Goal: Task Accomplishment & Management: Manage account settings

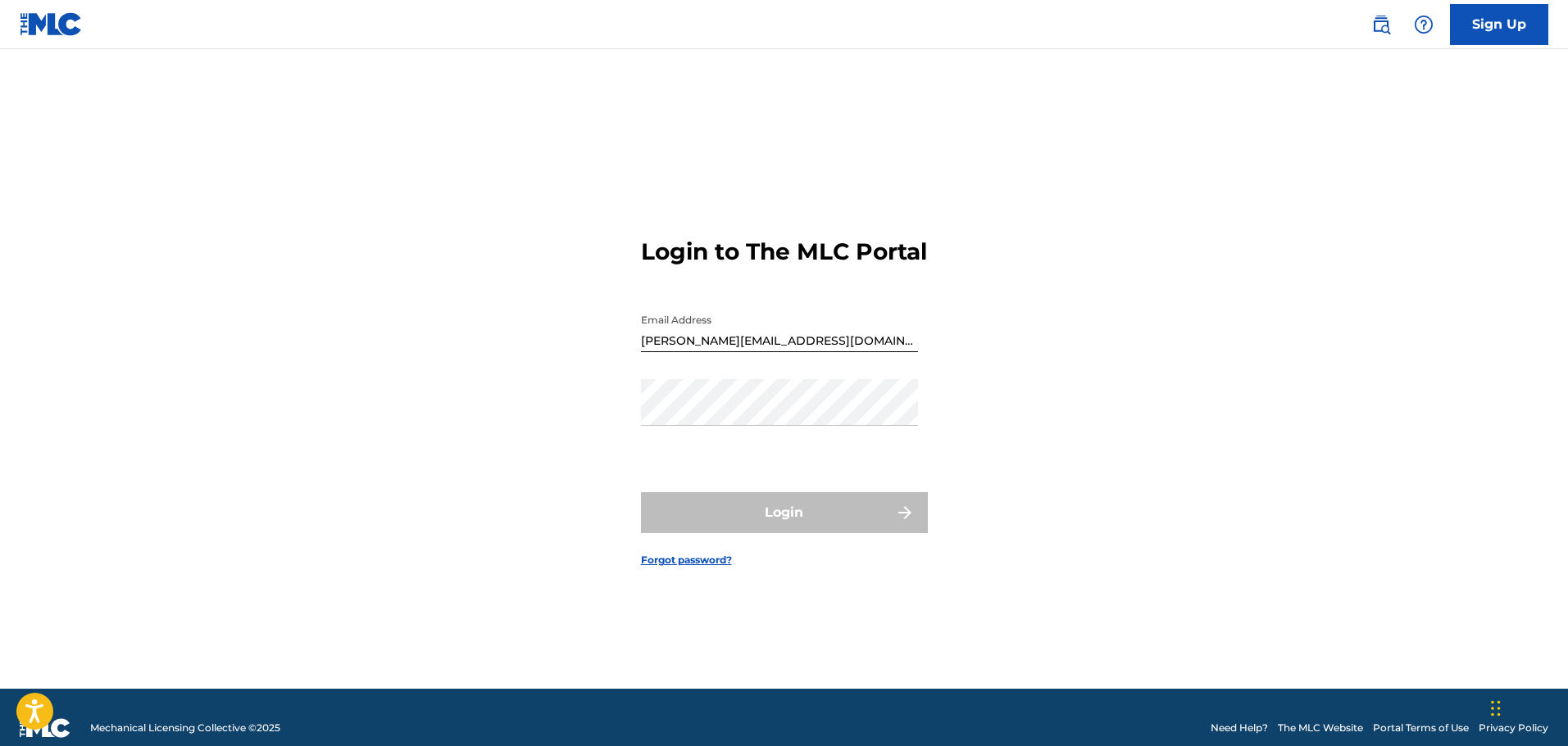
click at [706, 568] on link "Forgot password?" at bounding box center [687, 560] width 91 height 15
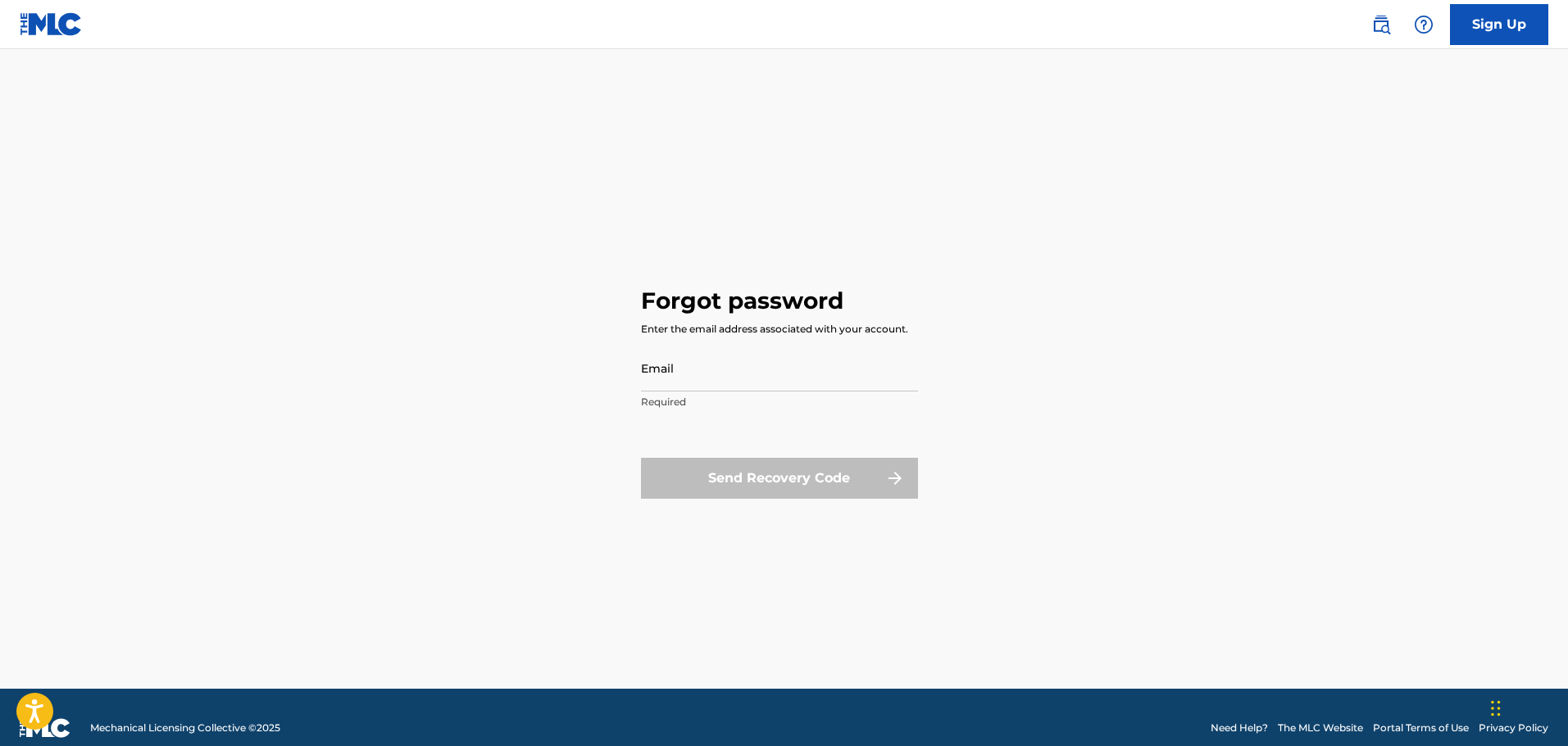
click at [719, 376] on input "Email" at bounding box center [780, 369] width 277 height 47
type input "[PERSON_NAME][EMAIL_ADDRESS][DOMAIN_NAME]"
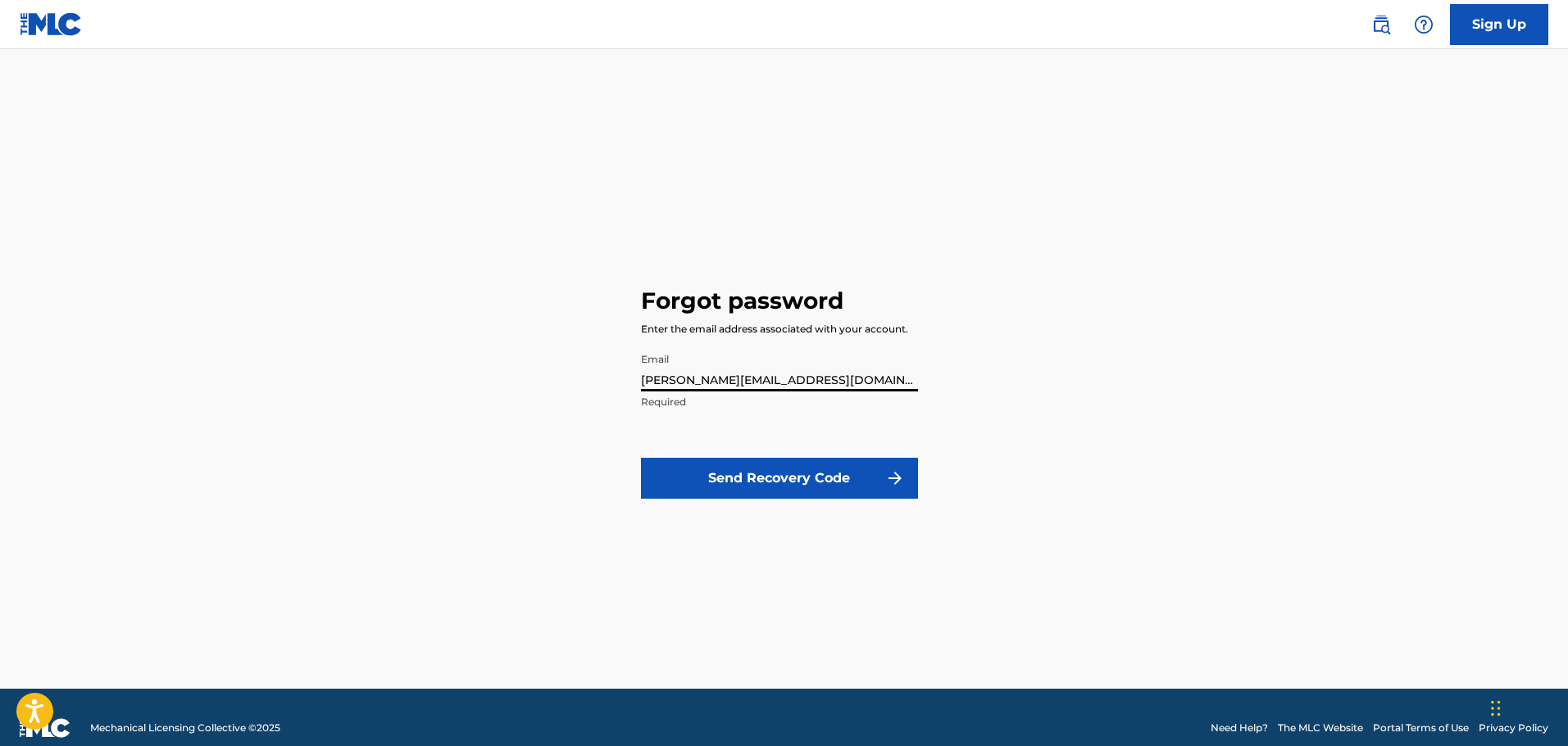
click at [781, 478] on button "Send Recovery Code" at bounding box center [780, 478] width 277 height 41
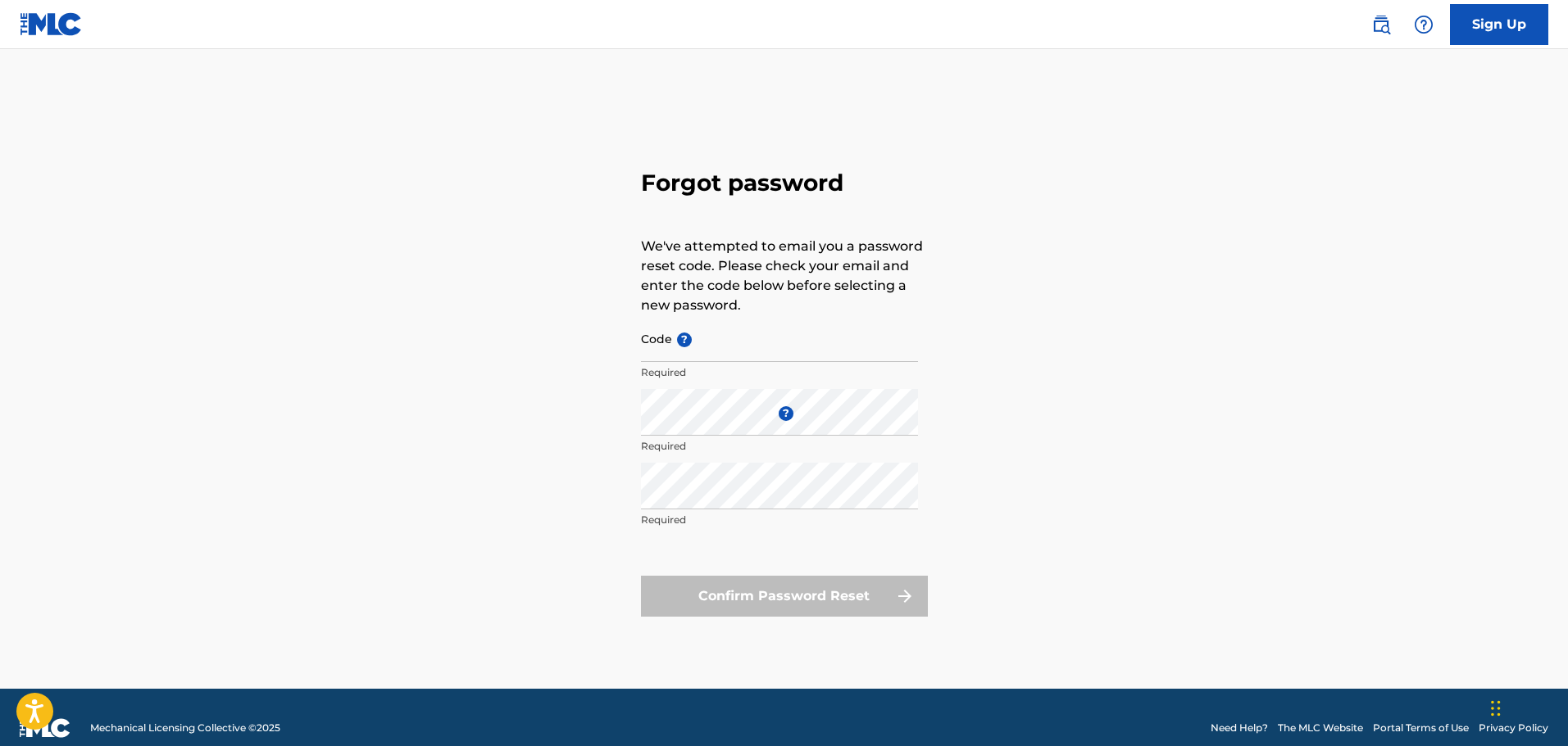
click at [735, 354] on input "Code ?" at bounding box center [780, 339] width 277 height 47
paste input "FP_0b265fa42213ed761ffd1139ff2c"
type input "FP_0b265fa42213ed761ffd1139ff2c"
